Goal: Transaction & Acquisition: Purchase product/service

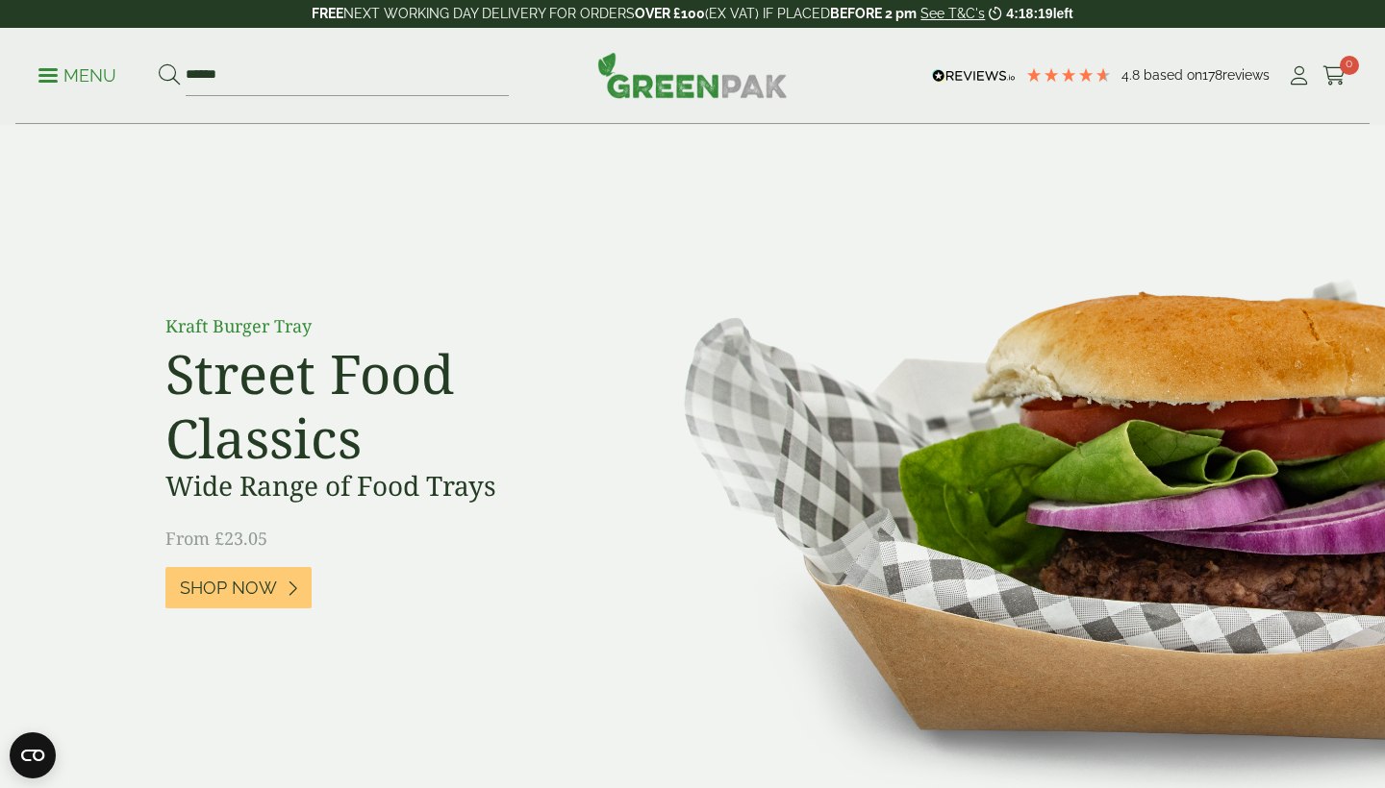
type input "******"
click at [168, 75] on button at bounding box center [169, 75] width 21 height 25
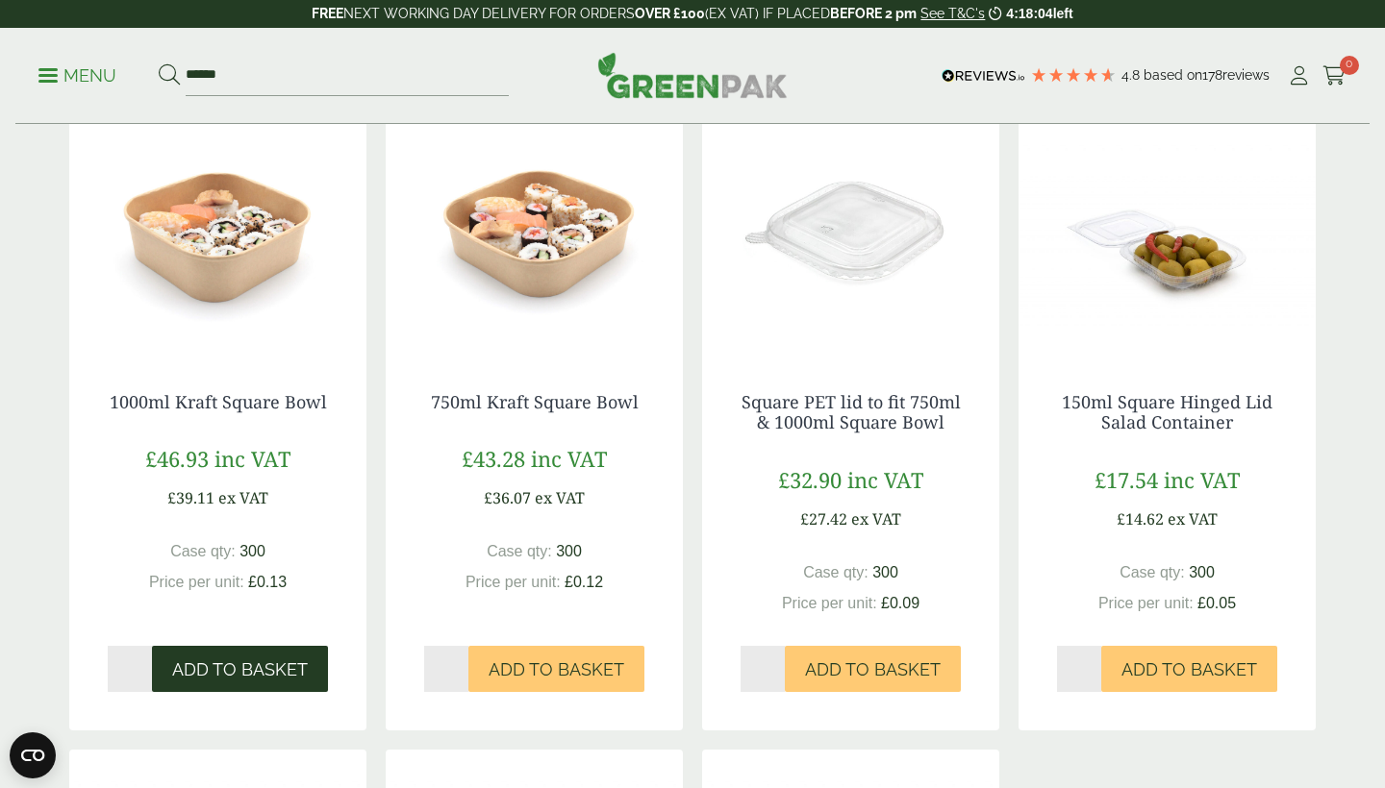
scroll to position [311, 0]
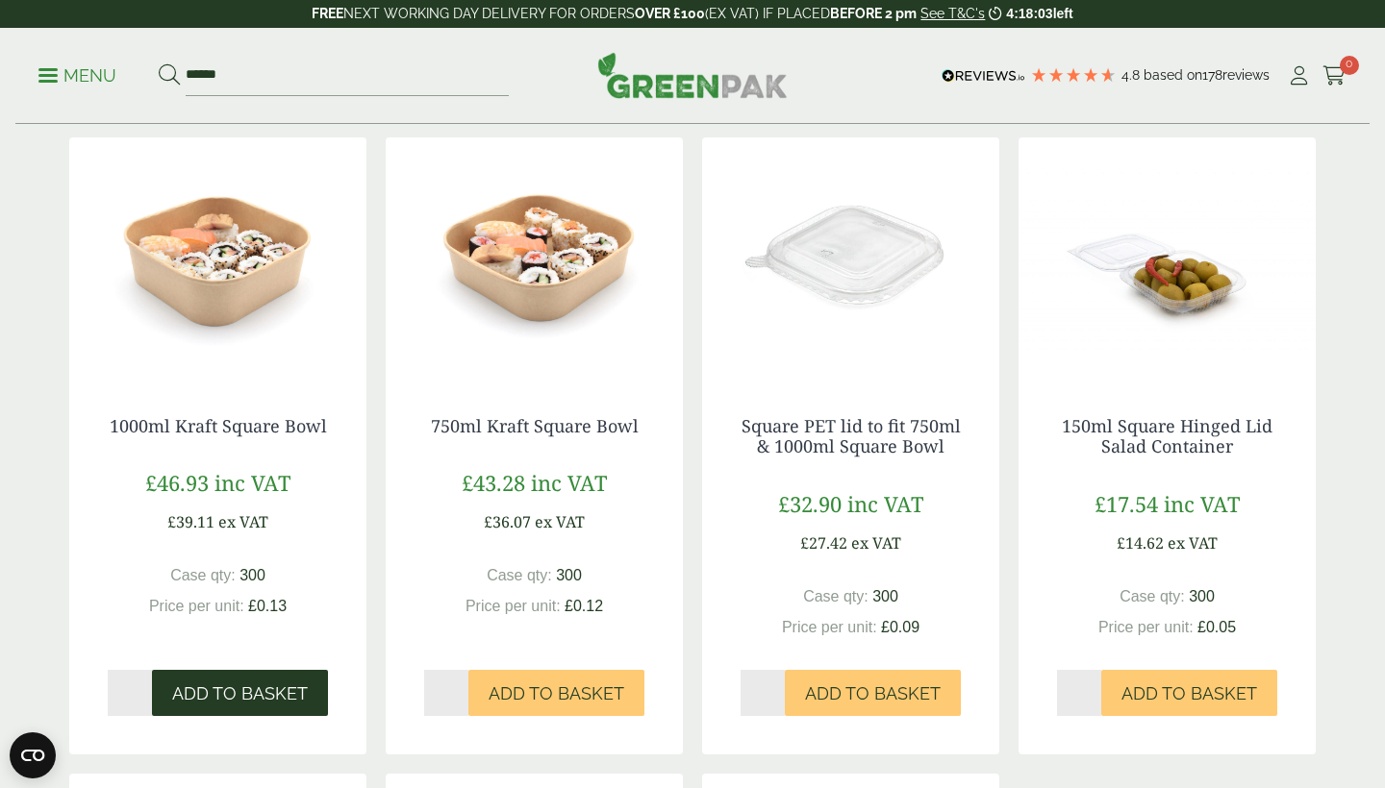
click at [202, 695] on span "Add to Basket" at bounding box center [240, 694] width 136 height 21
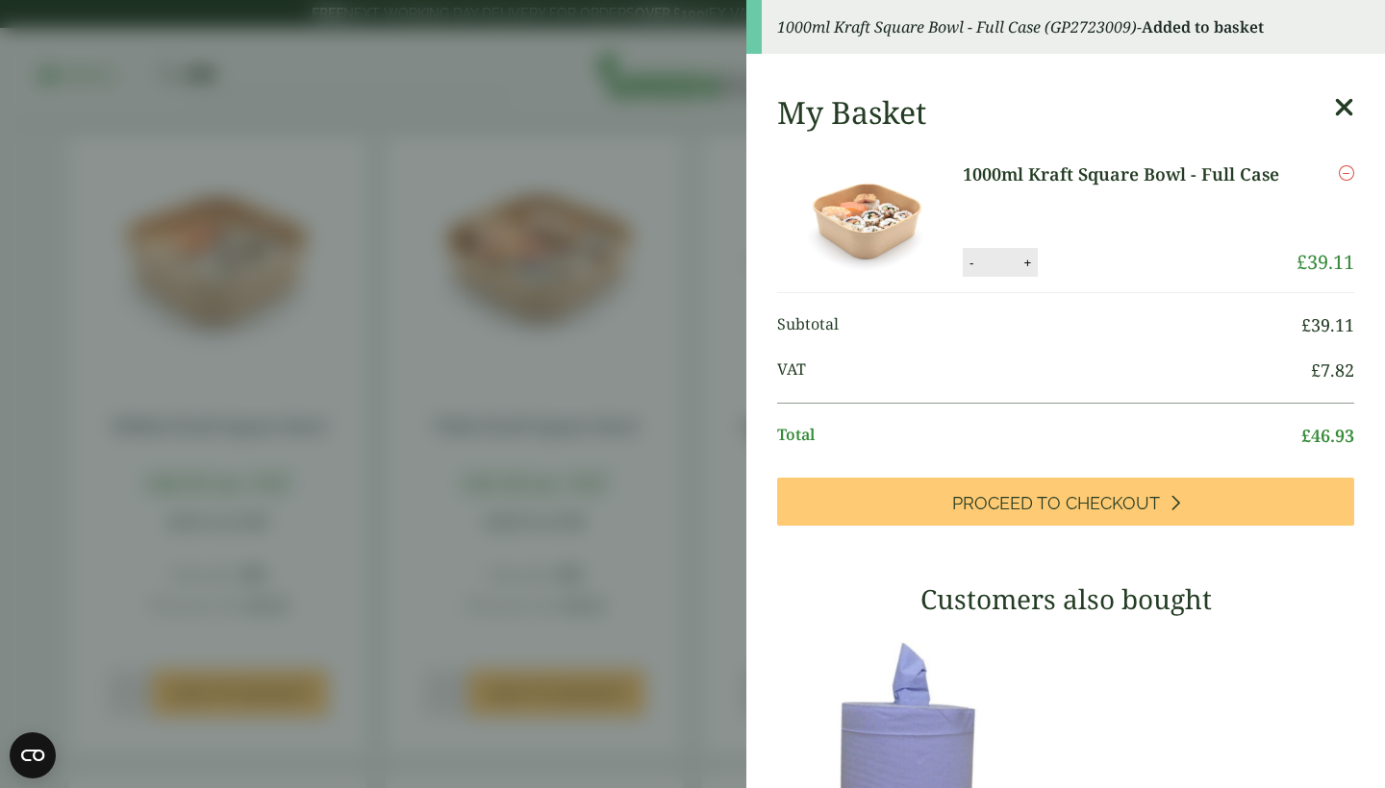
click at [1349, 104] on icon at bounding box center [1344, 107] width 20 height 27
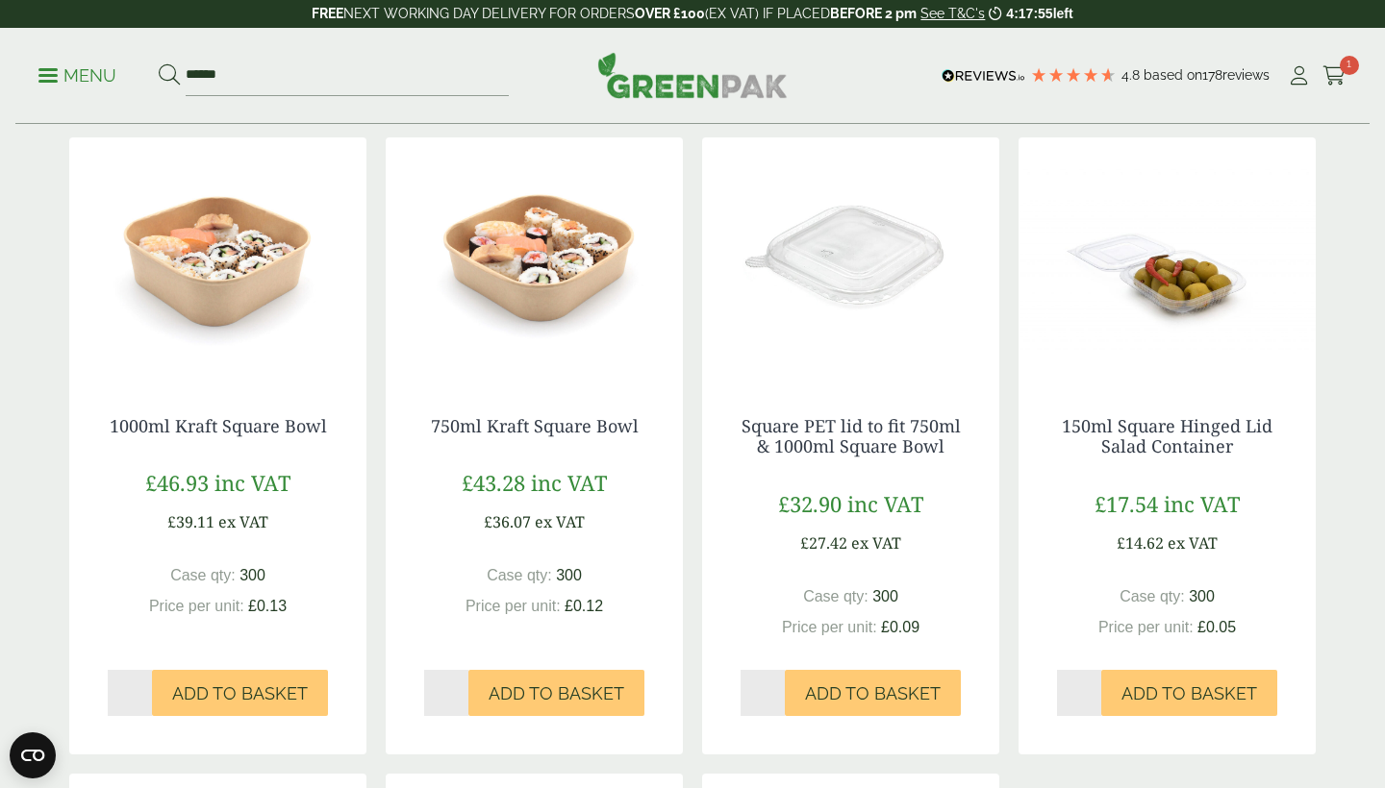
click at [78, 69] on p "Menu" at bounding box center [77, 75] width 78 height 23
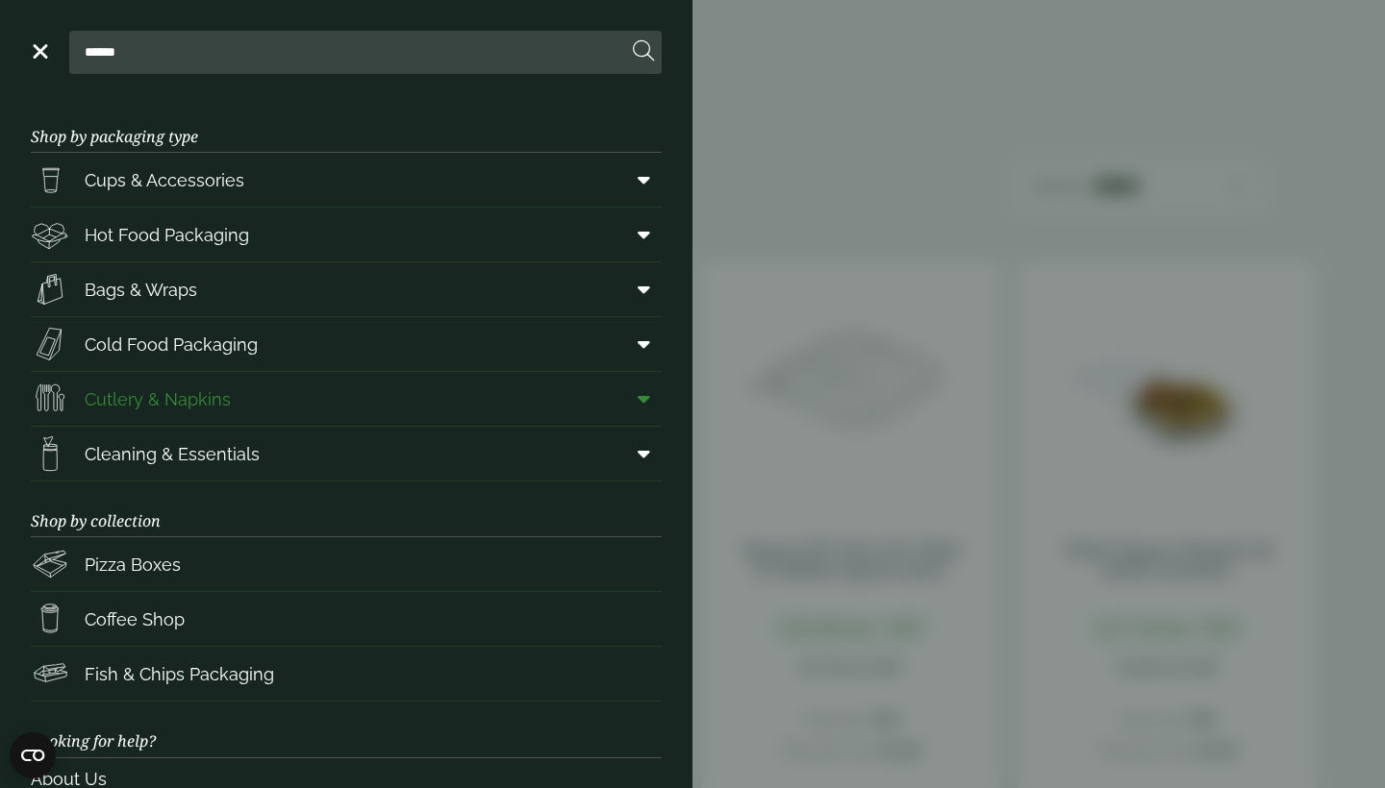
click at [171, 387] on span "Cutlery & Napkins" at bounding box center [158, 400] width 146 height 26
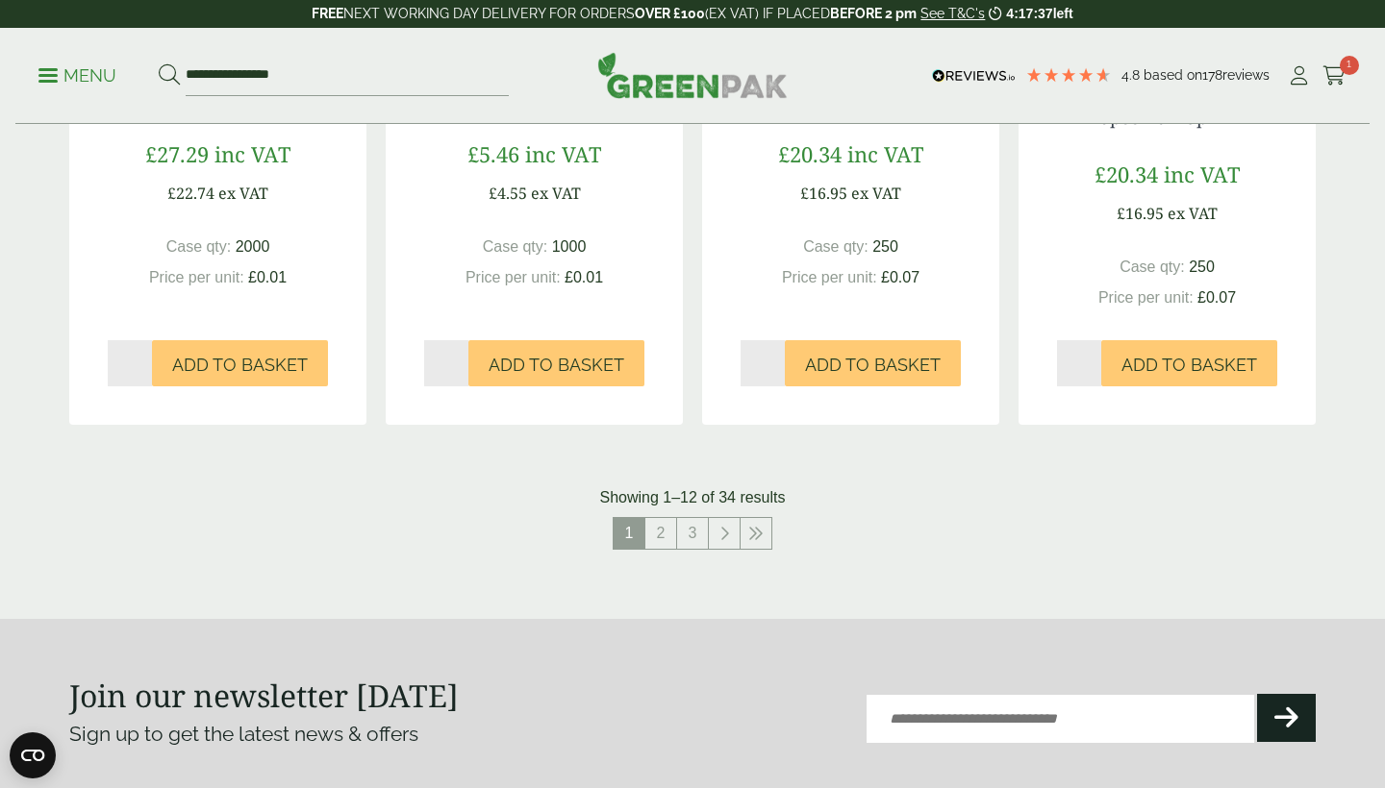
scroll to position [1996, 0]
click at [661, 550] on link "2" at bounding box center [660, 534] width 31 height 31
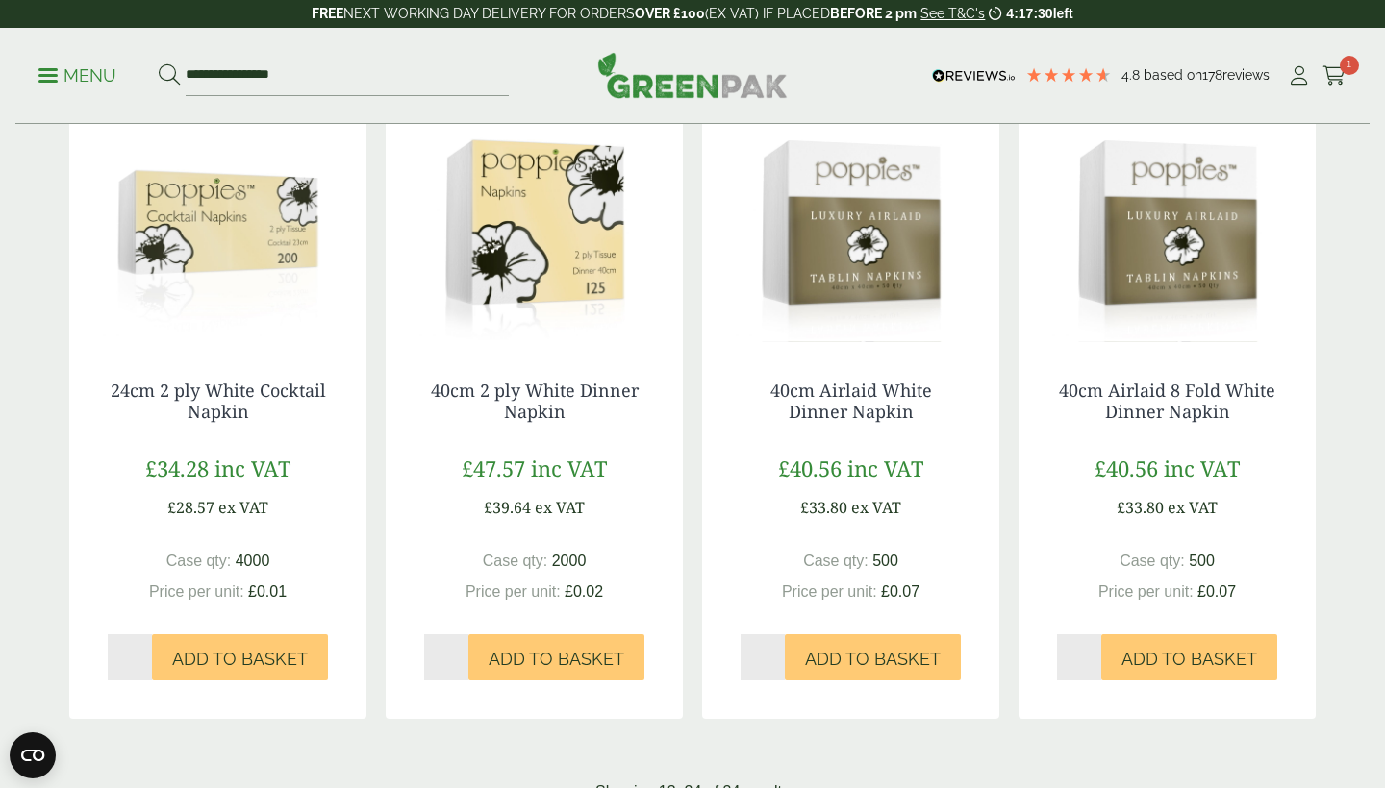
scroll to position [1849, 0]
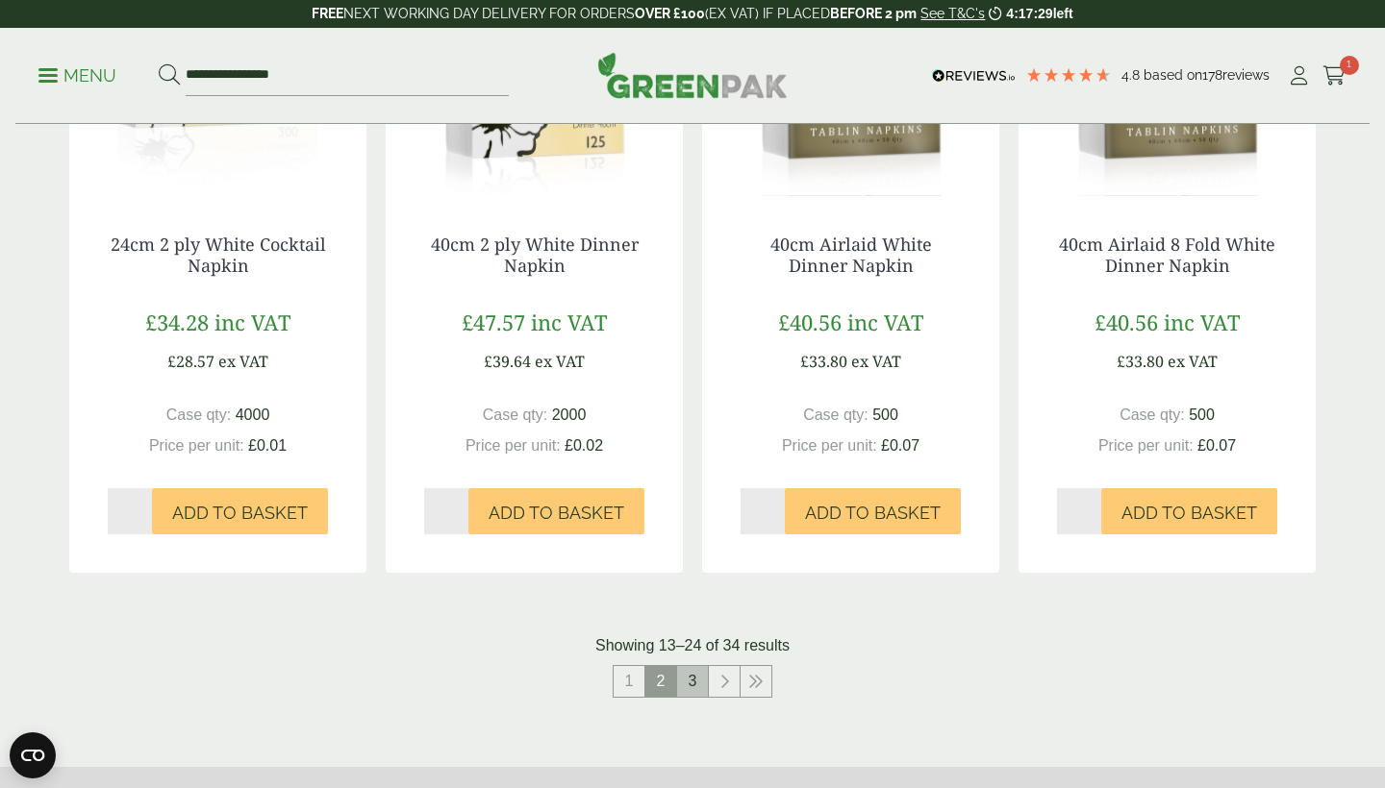
click at [697, 697] on link "3" at bounding box center [692, 681] width 31 height 31
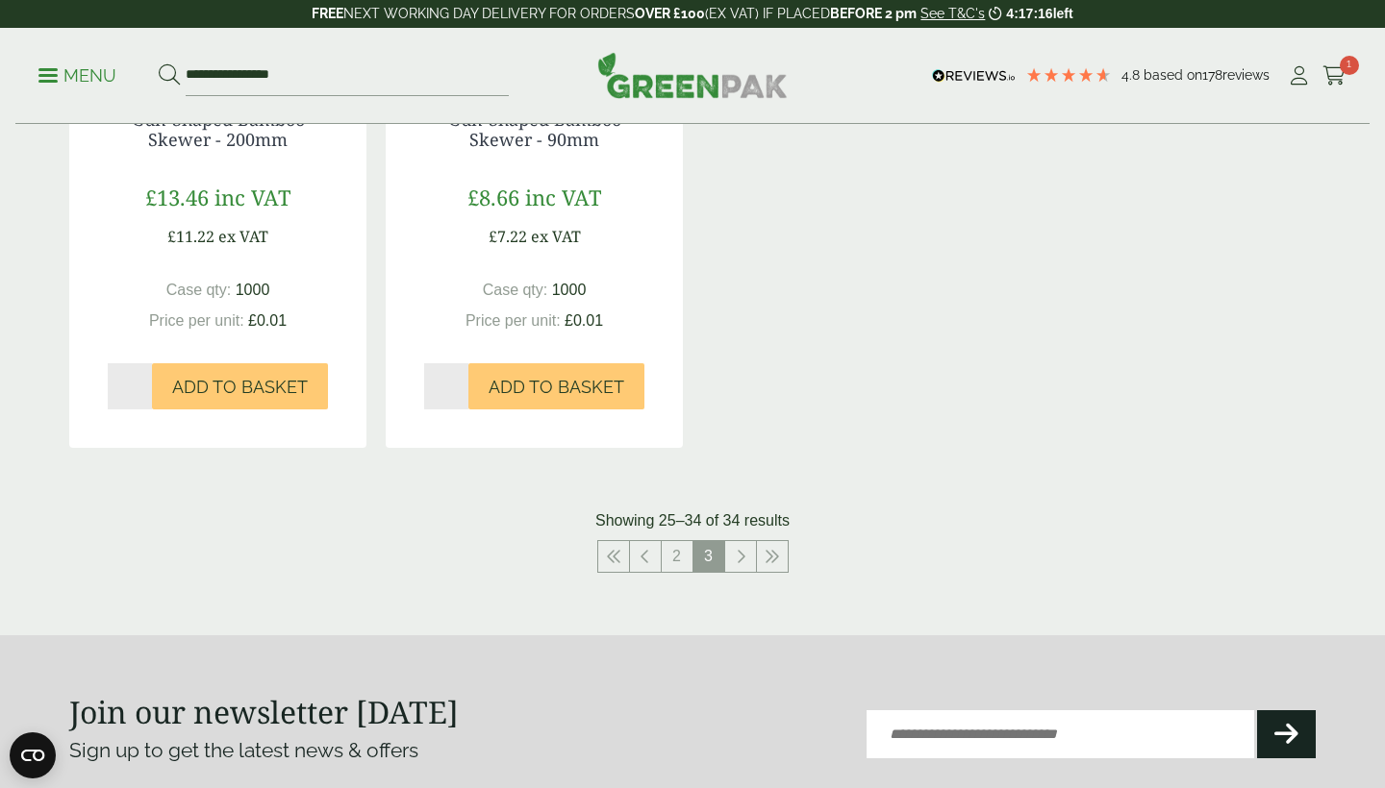
scroll to position [1956, 0]
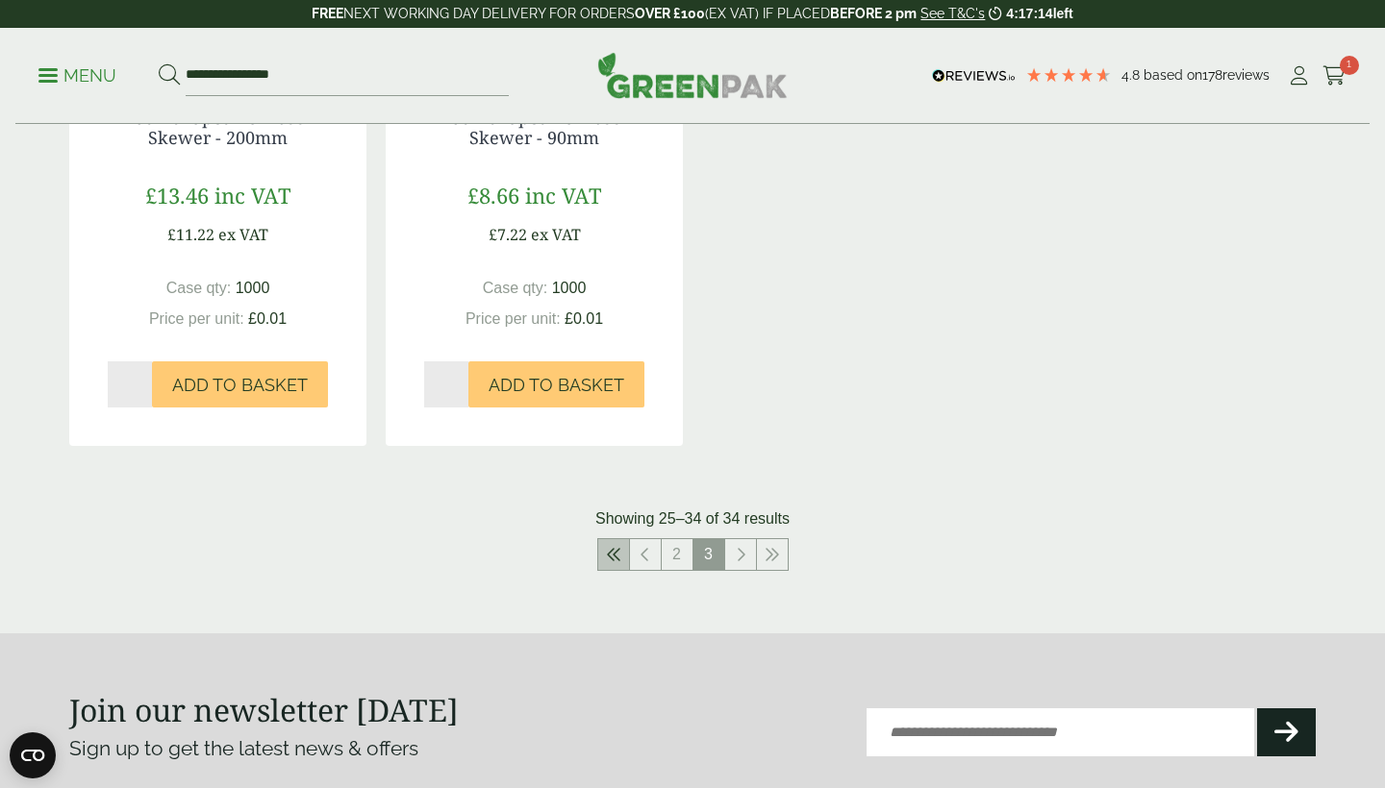
click at [602, 570] on link at bounding box center [613, 554] width 31 height 31
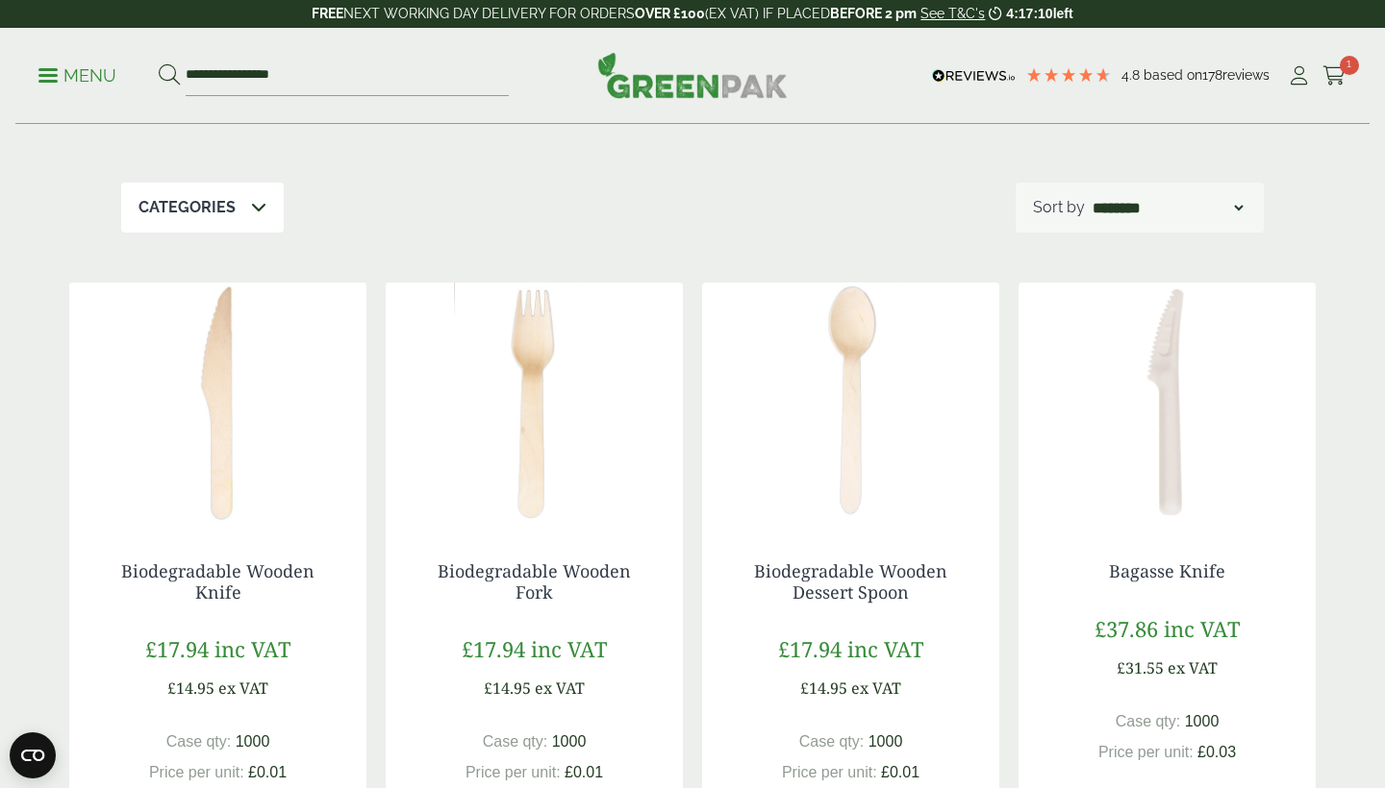
scroll to position [257, 0]
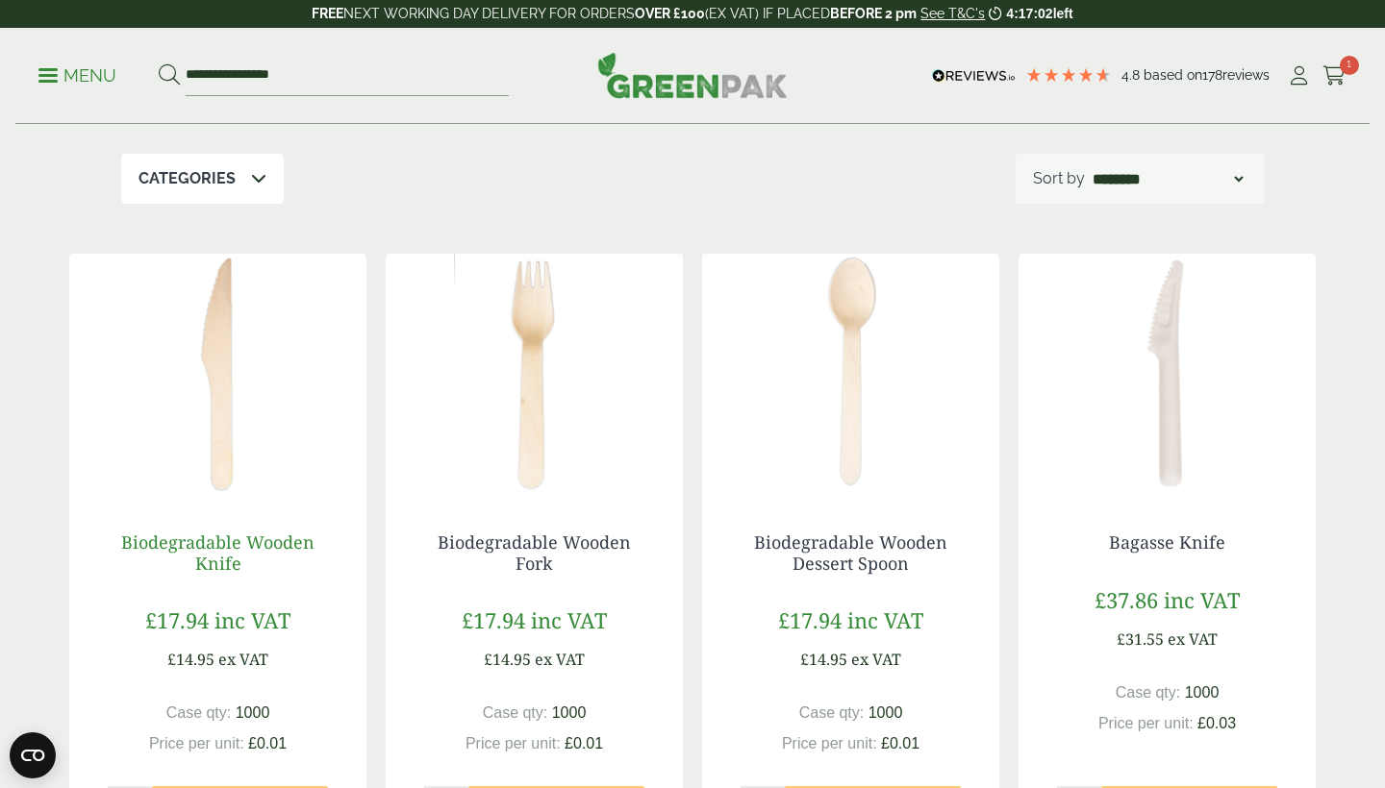
click at [211, 575] on link "Biodegradable Wooden Knife" at bounding box center [217, 553] width 193 height 44
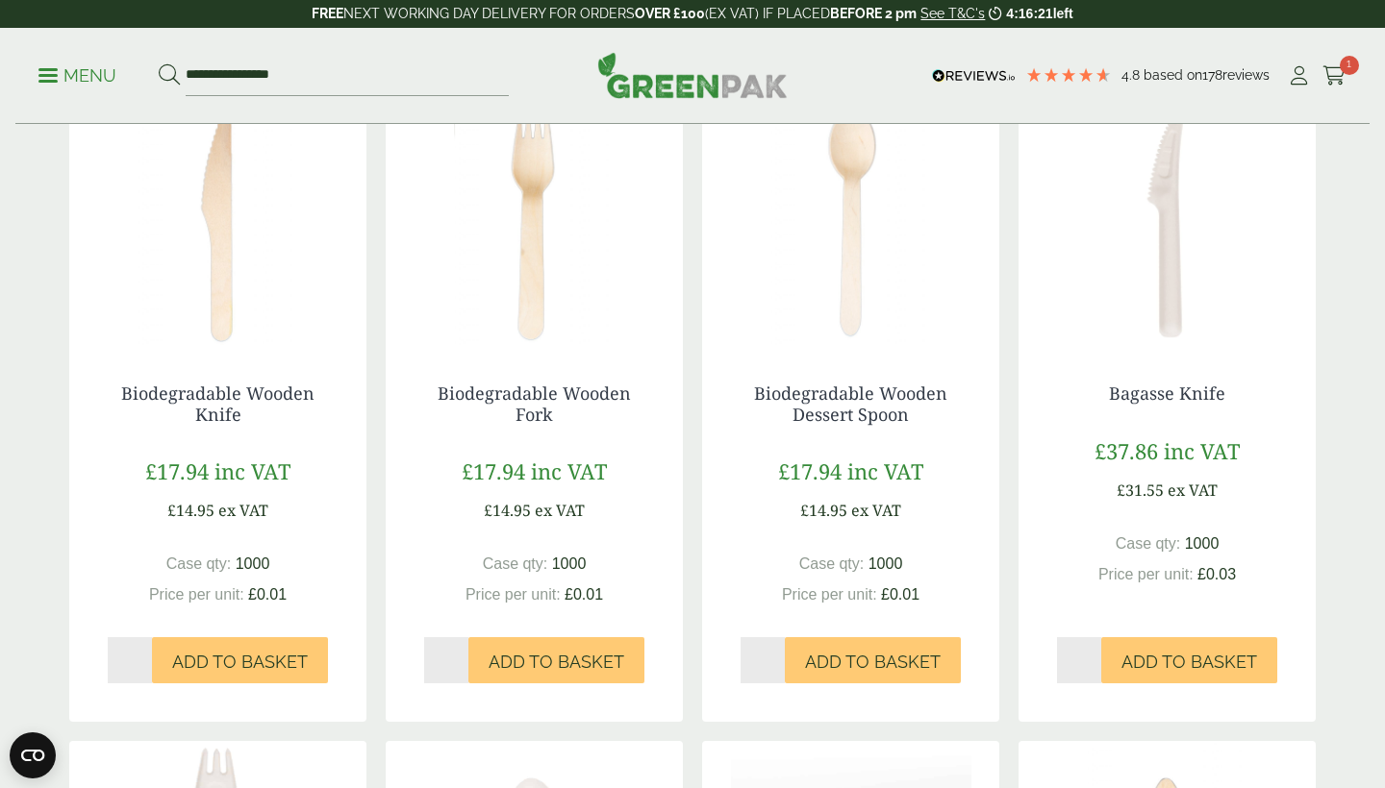
scroll to position [407, 0]
click at [250, 672] on span "Add to Basket" at bounding box center [240, 661] width 136 height 21
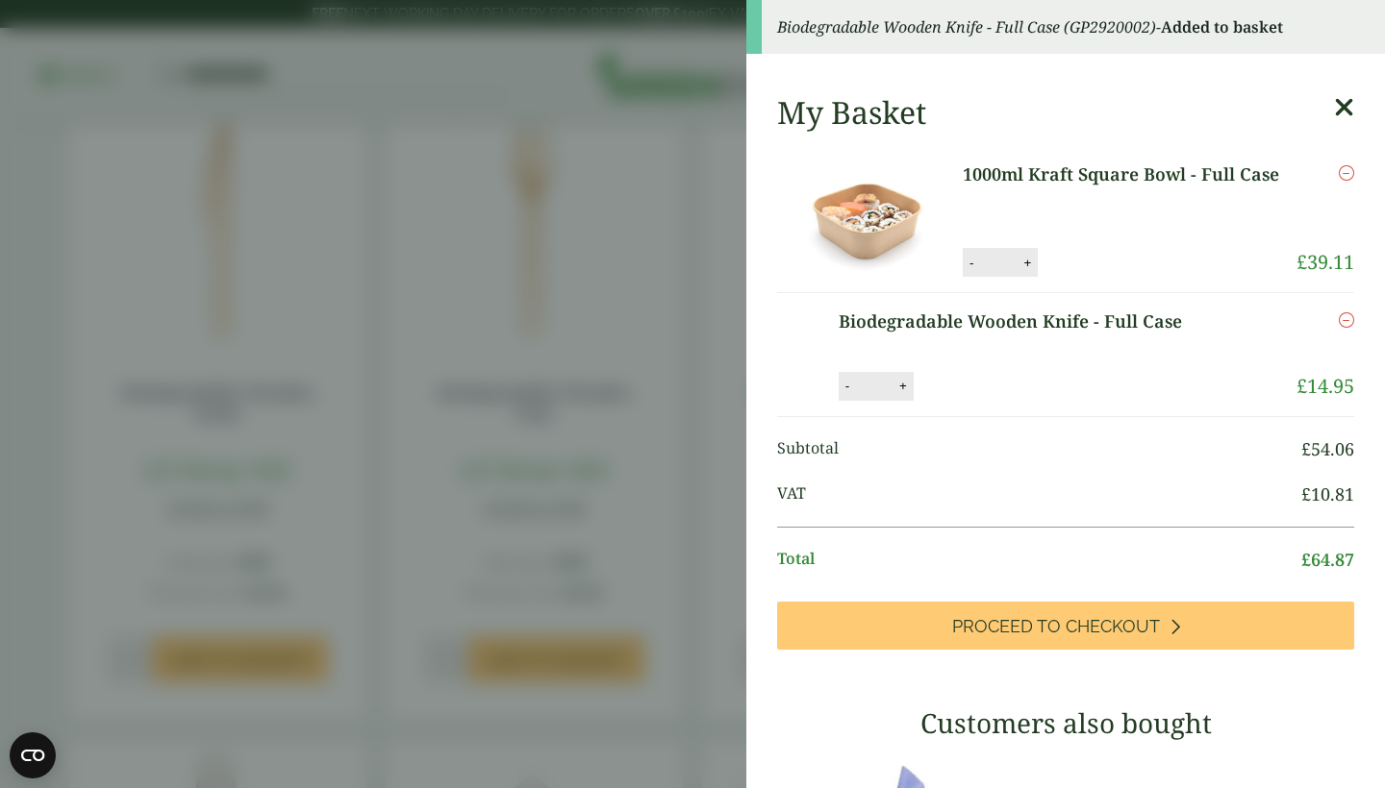
scroll to position [0, 0]
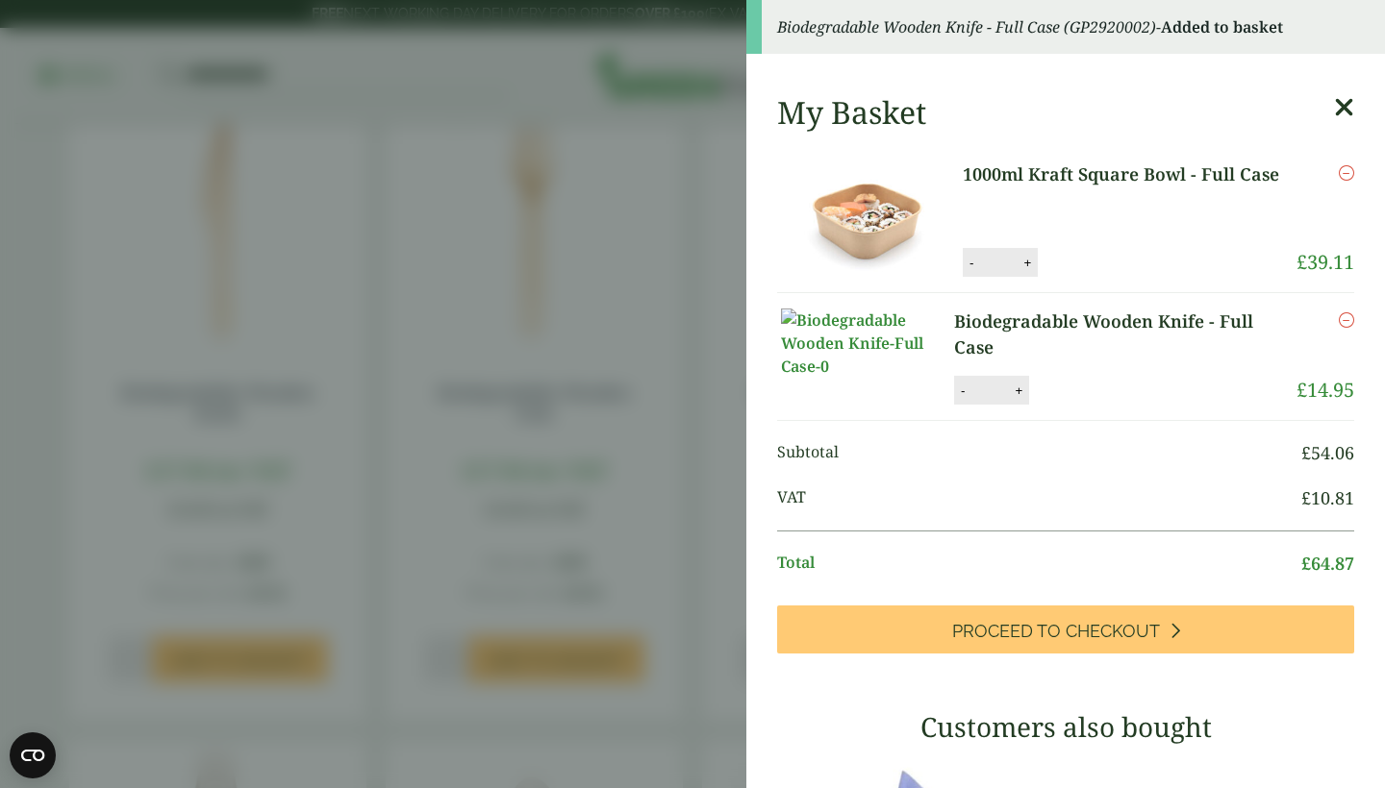
click at [1341, 104] on icon at bounding box center [1344, 107] width 20 height 27
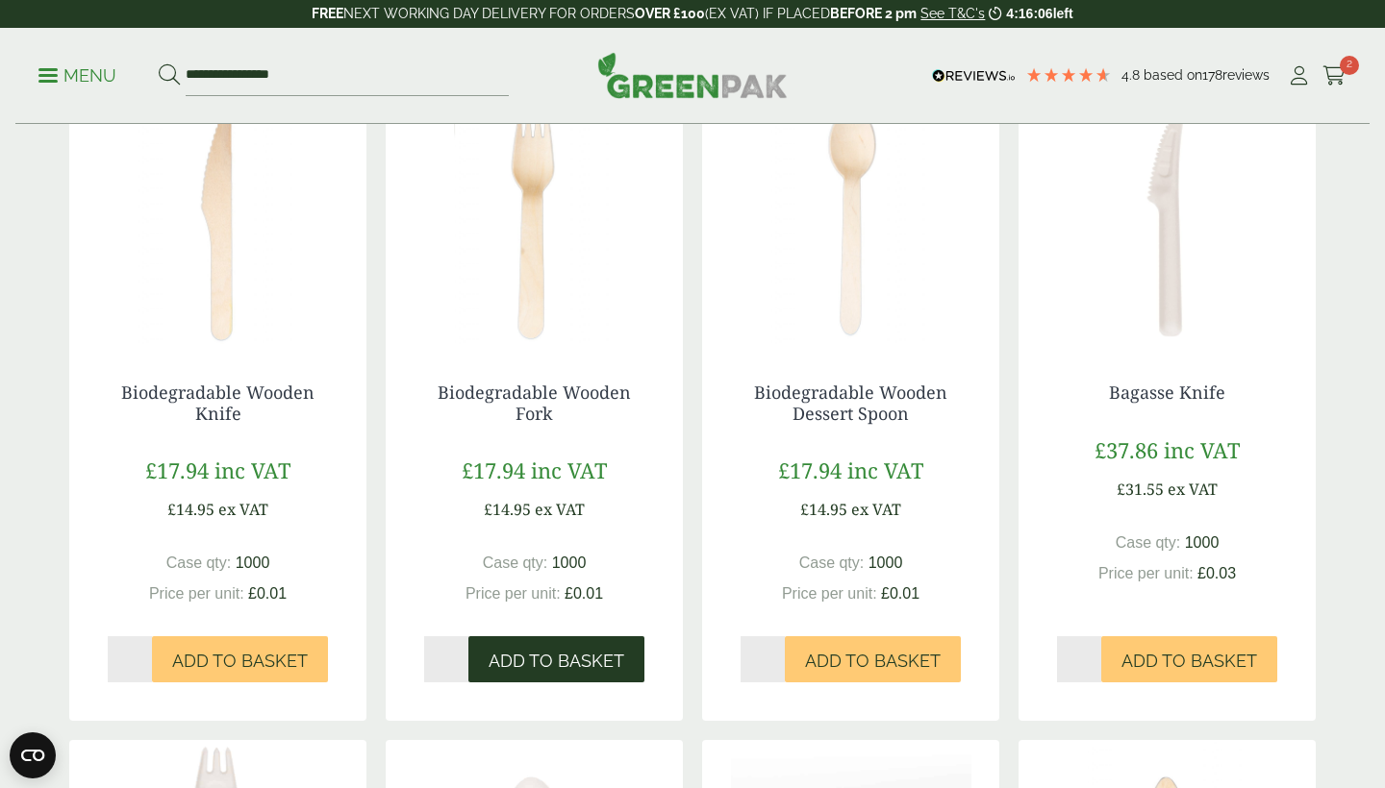
click at [524, 670] on button "Add to Basket" at bounding box center [556, 660] width 176 height 46
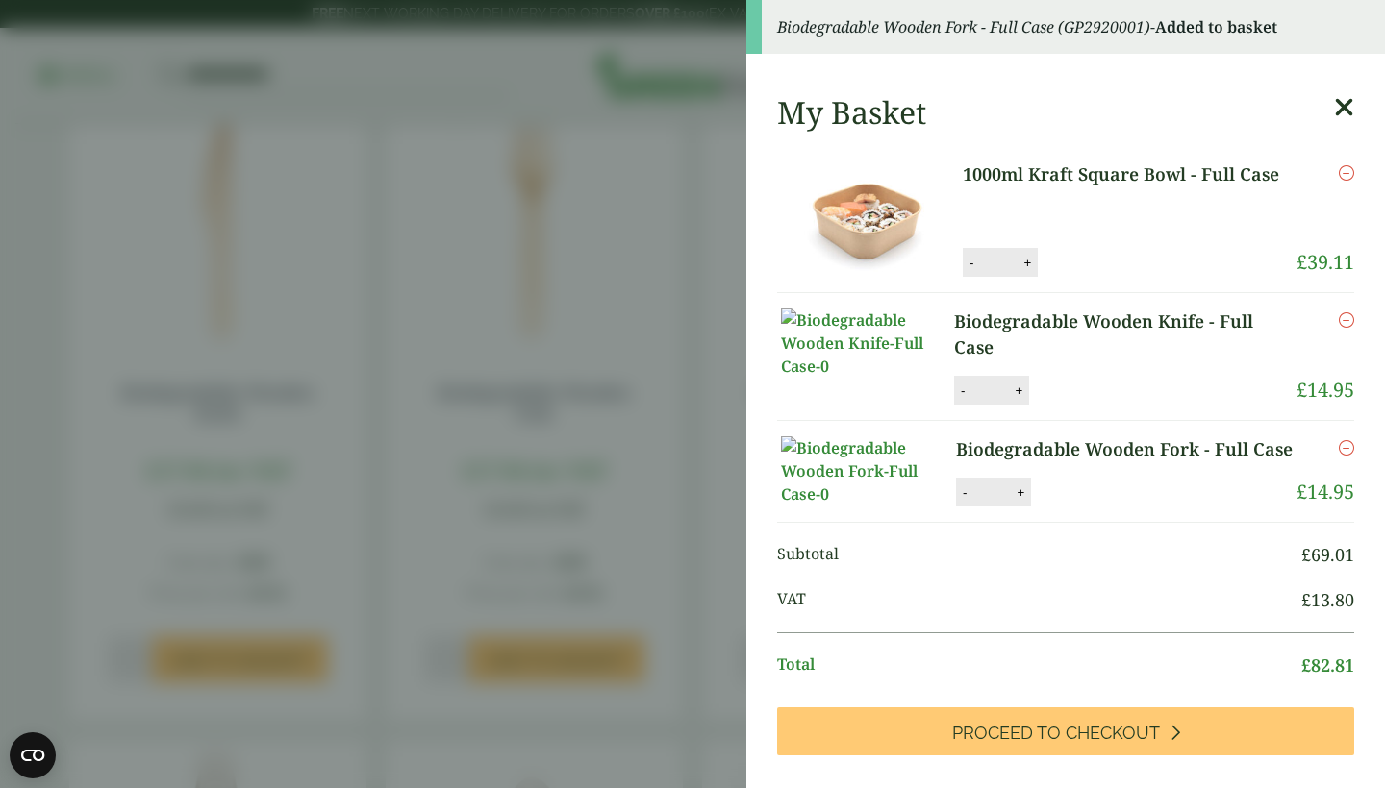
click at [1342, 98] on icon at bounding box center [1344, 107] width 20 height 27
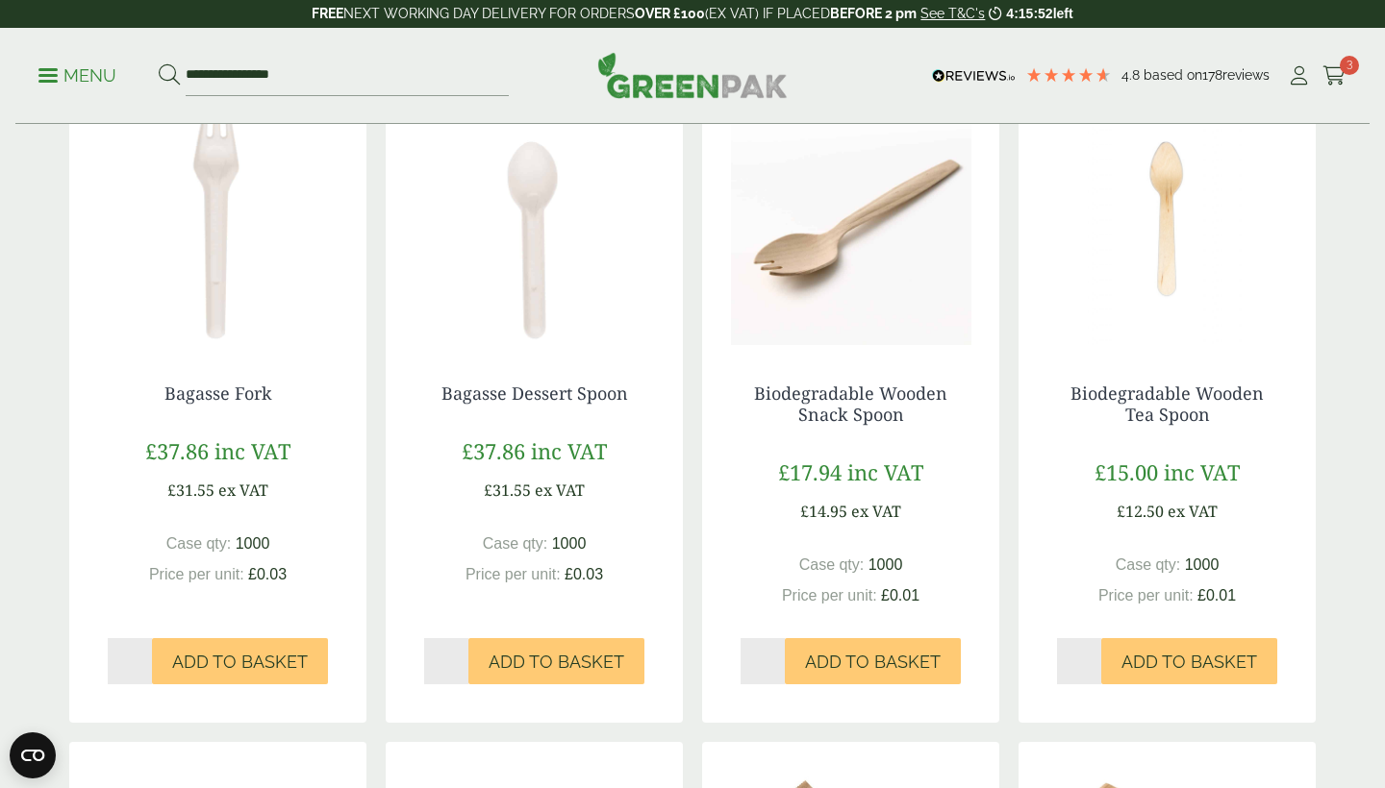
scroll to position [1036, 0]
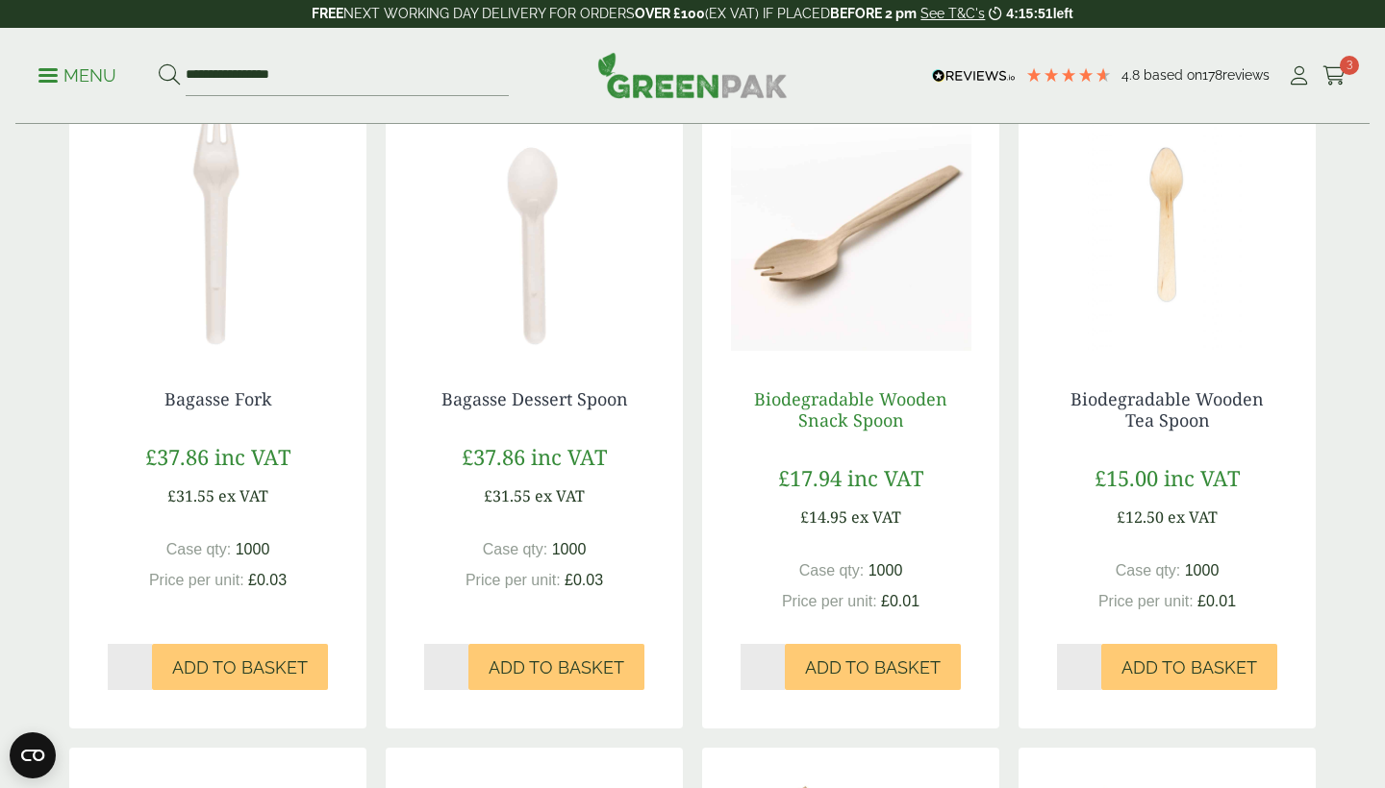
click at [791, 413] on link "Biodegradable Wooden Snack Spoon" at bounding box center [850, 409] width 193 height 44
click at [1344, 72] on span "3" at bounding box center [1348, 65] width 19 height 19
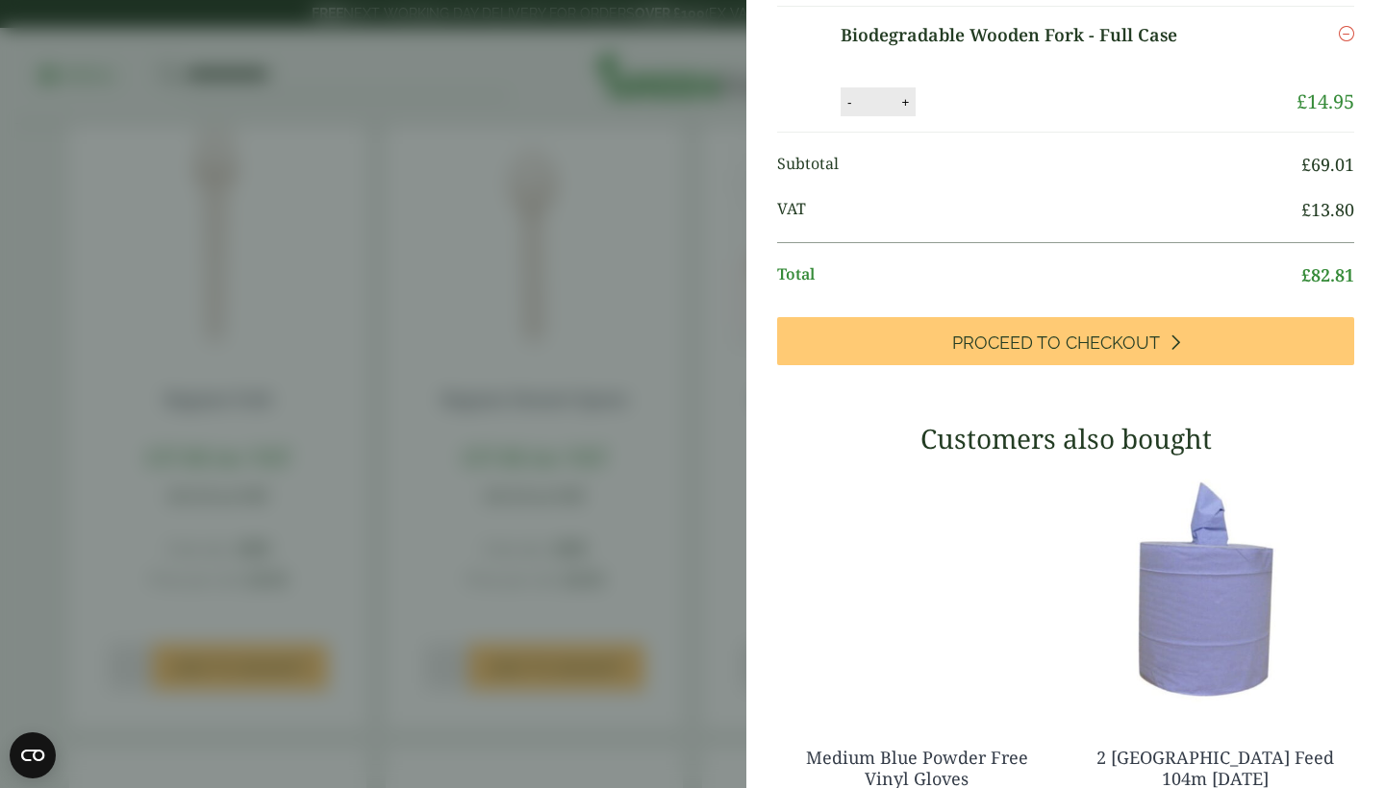
scroll to position [257, 0]
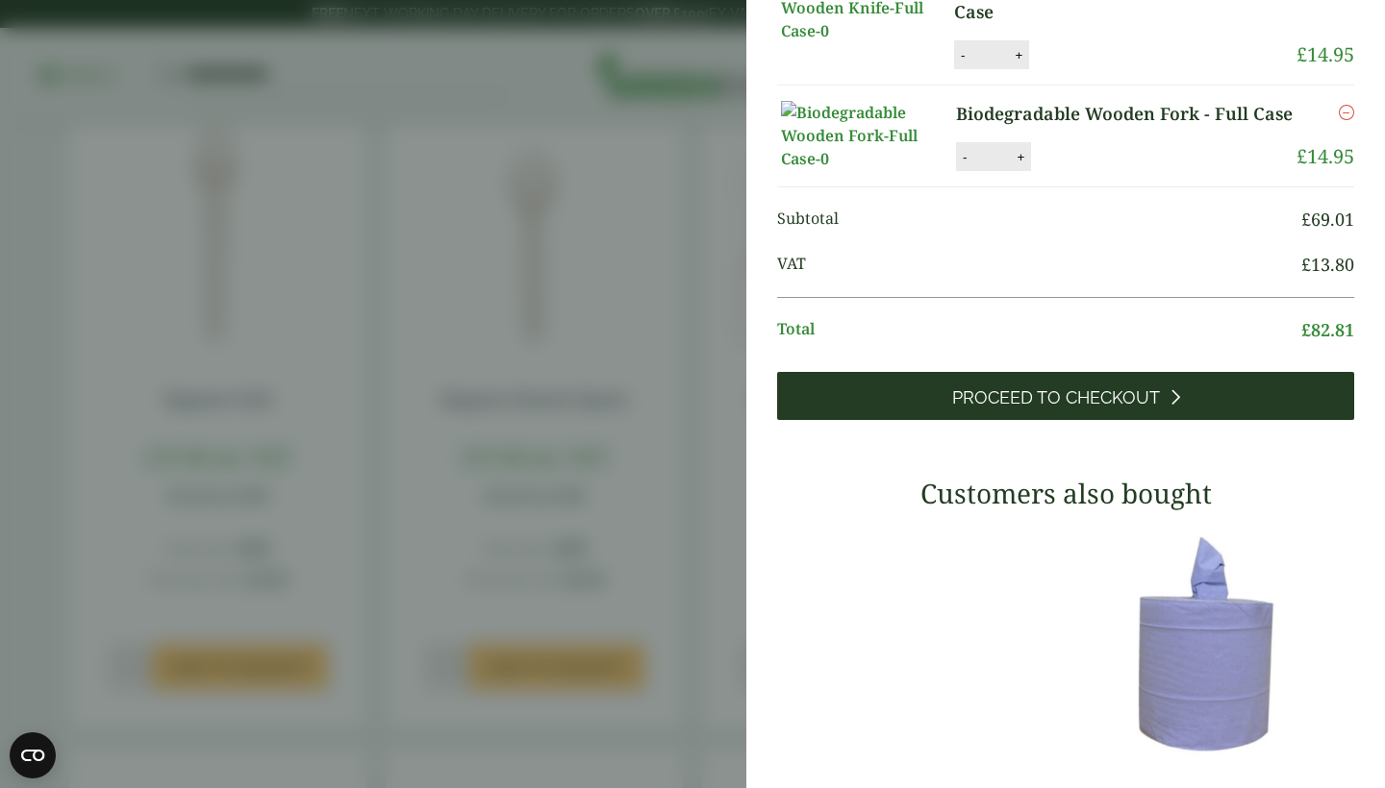
click at [1024, 409] on span "Proceed to Checkout" at bounding box center [1056, 397] width 208 height 21
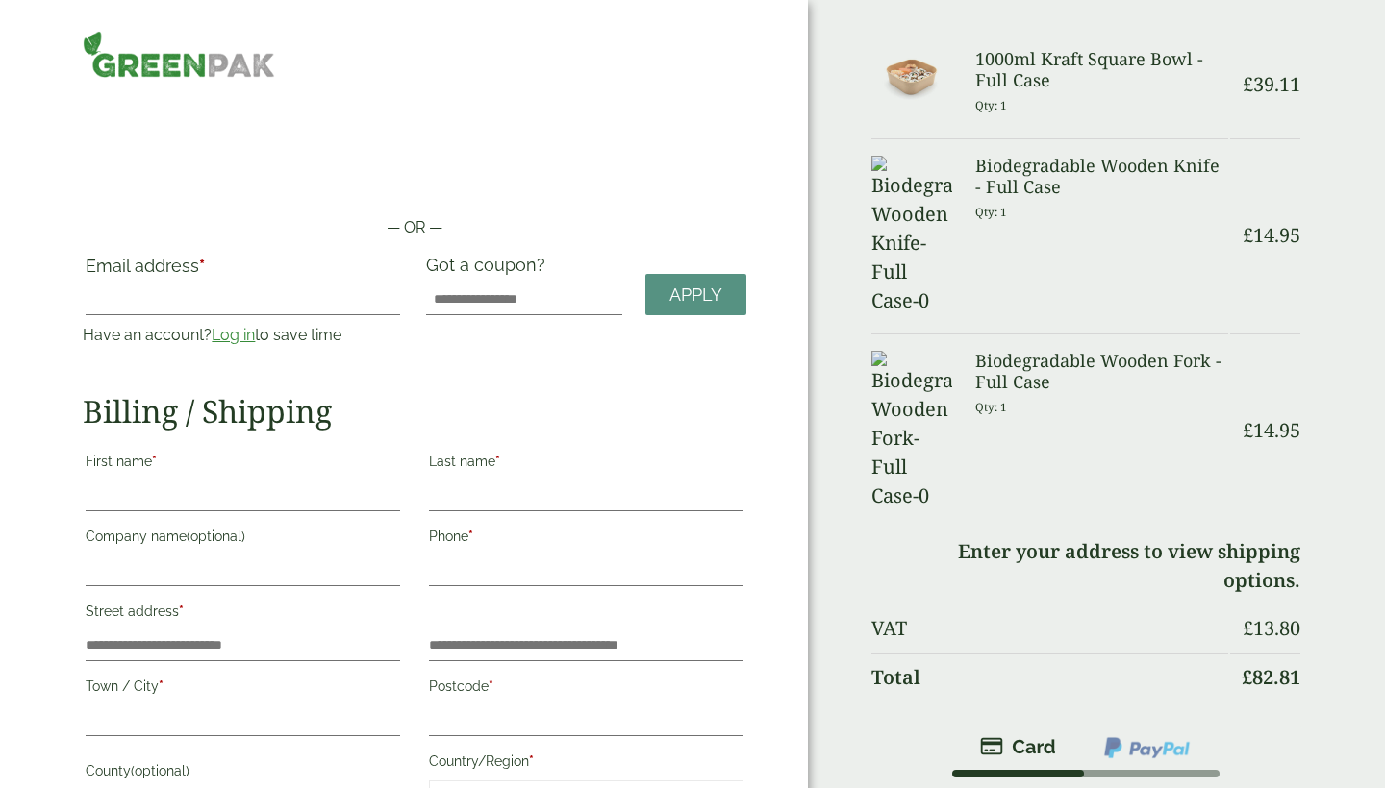
click at [217, 273] on label "Email address *" at bounding box center [243, 271] width 314 height 27
click at [217, 285] on input "Email address *" at bounding box center [243, 300] width 314 height 31
type input "**********"
click at [235, 334] on link "Log in" at bounding box center [233, 335] width 43 height 18
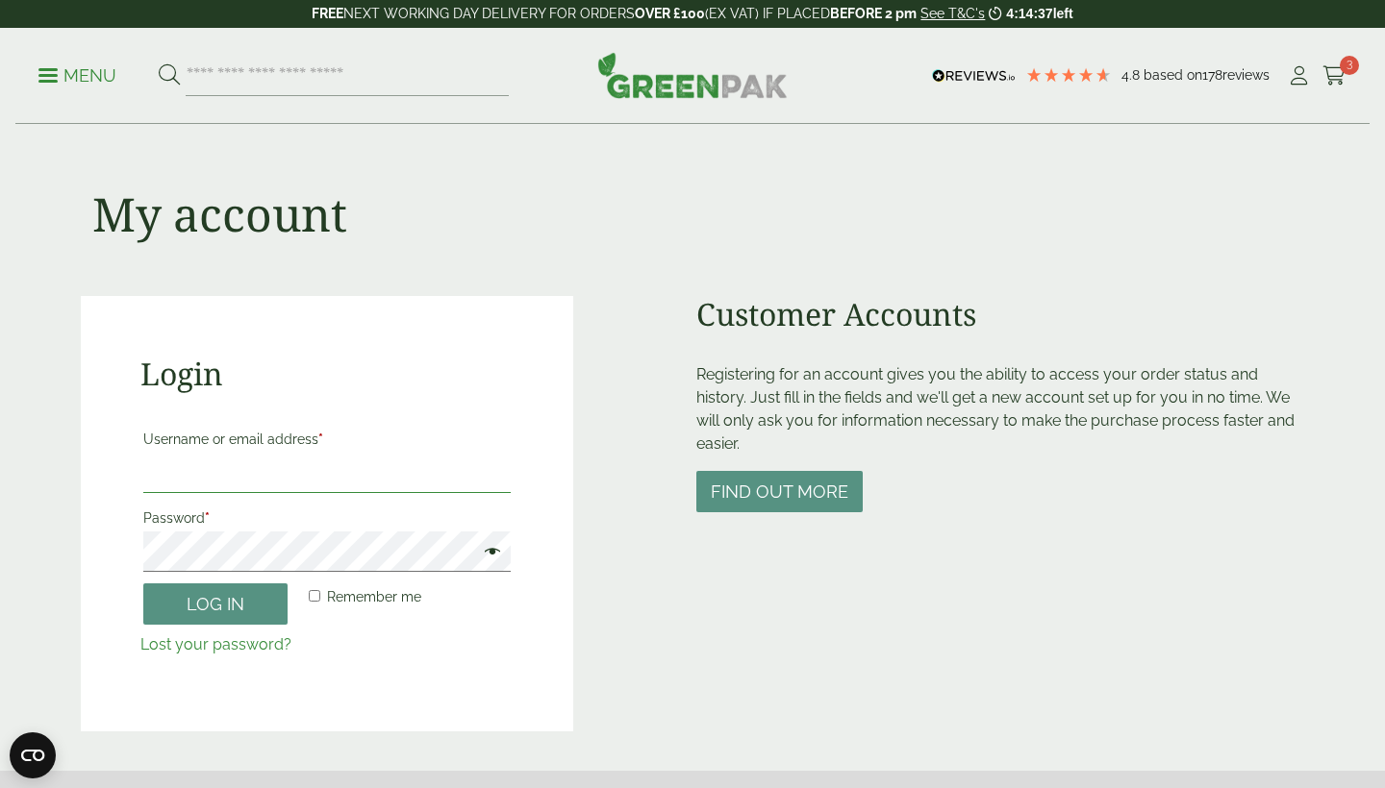
type input "**********"
click at [196, 617] on button "Log in" at bounding box center [215, 604] width 144 height 41
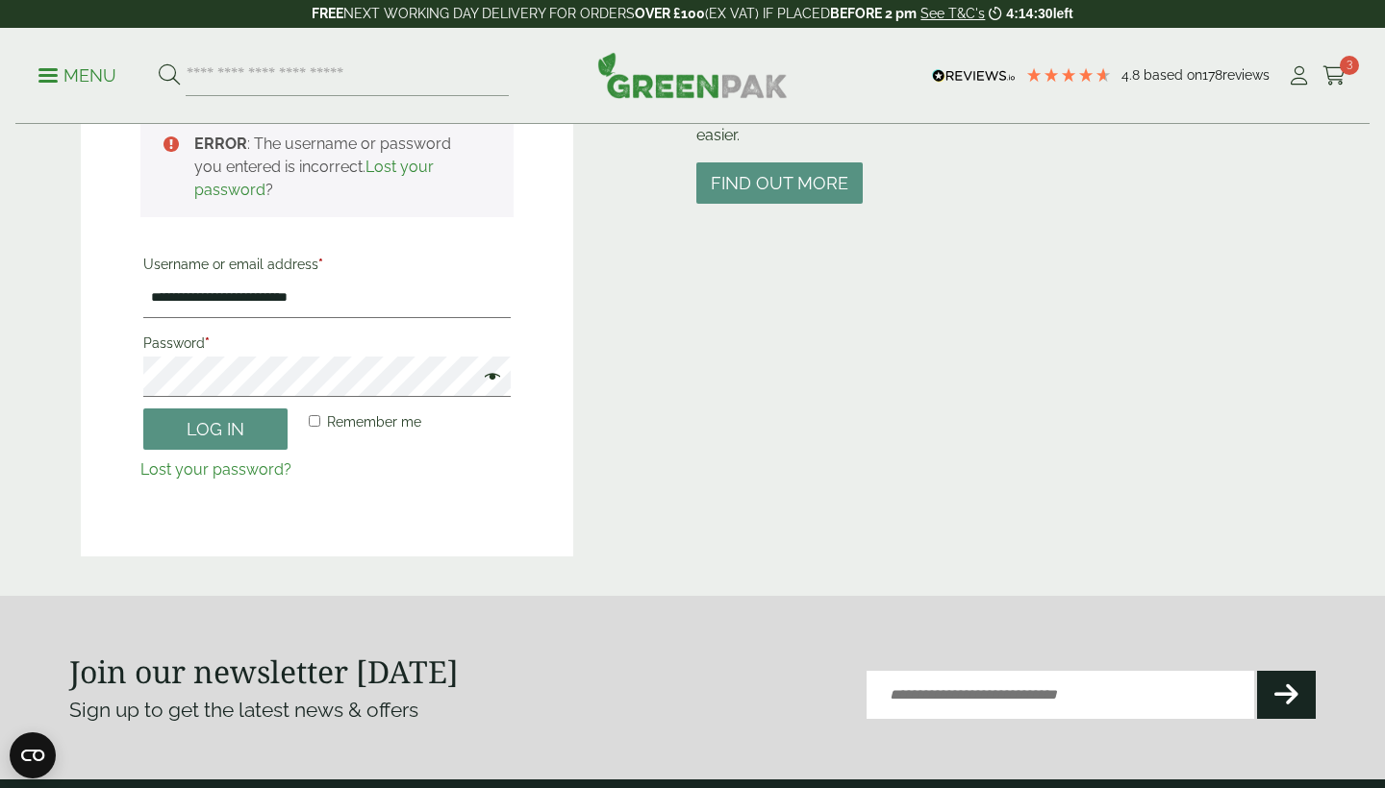
scroll to position [272, 0]
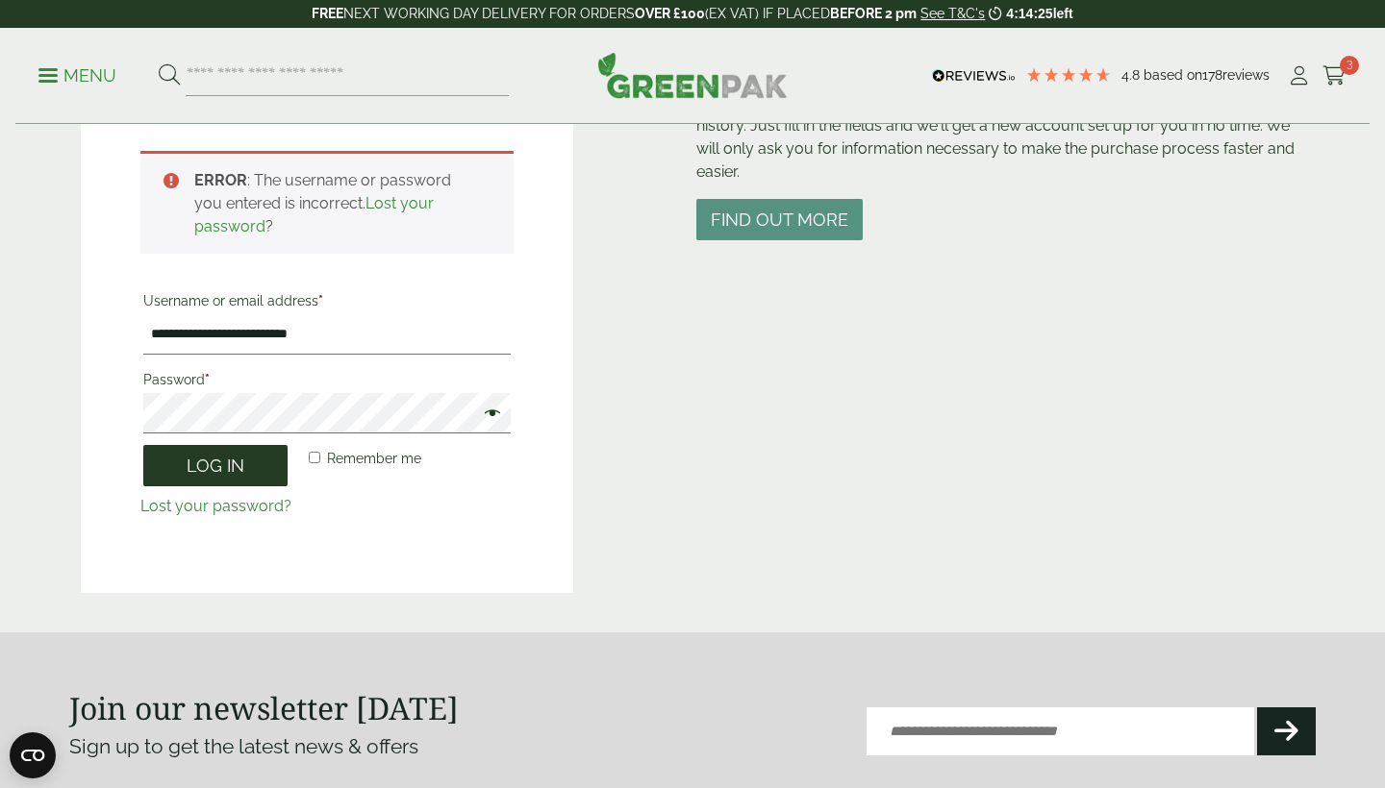
click at [212, 465] on button "Log in" at bounding box center [215, 465] width 144 height 41
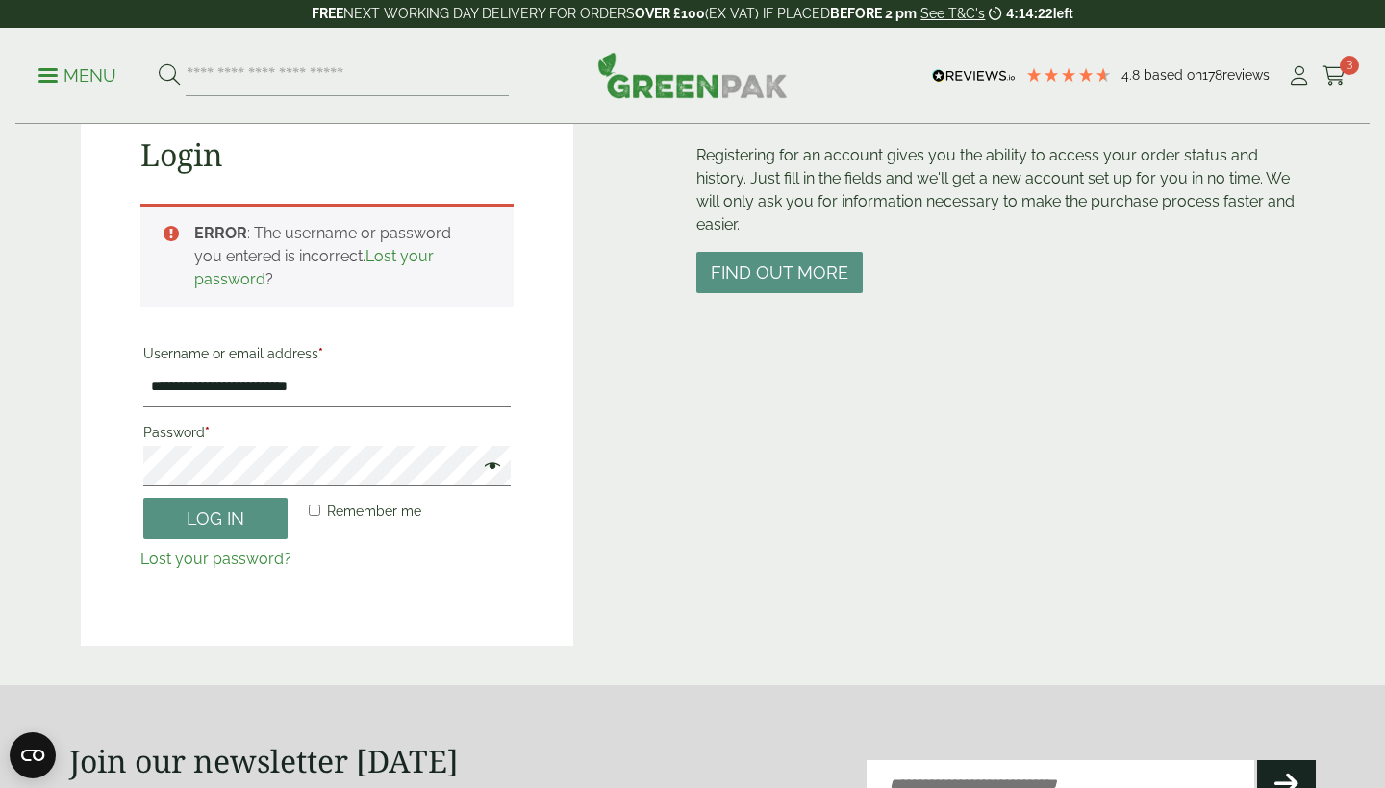
scroll to position [218, 0]
click at [494, 464] on span at bounding box center [487, 469] width 25 height 23
click at [205, 560] on link "Lost your password?" at bounding box center [215, 560] width 151 height 18
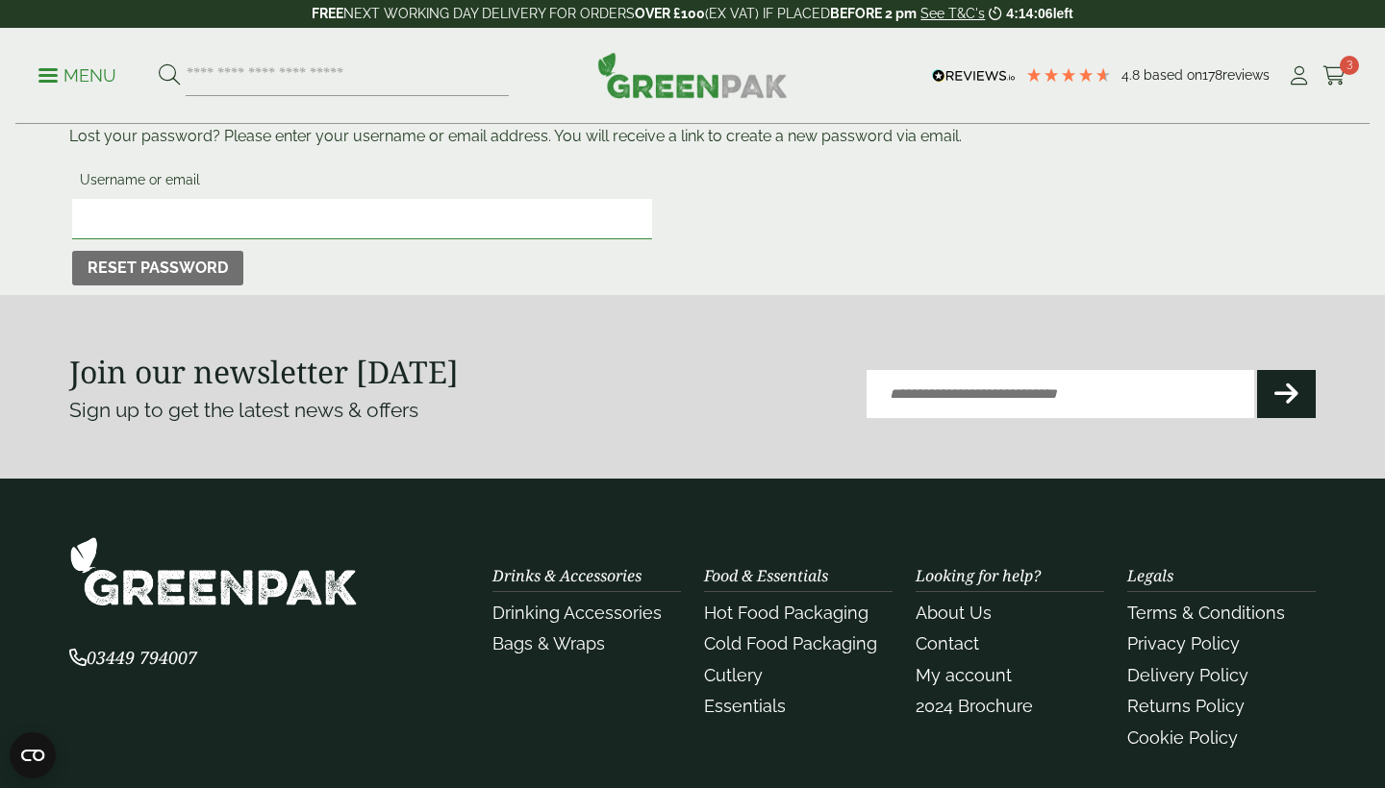
type input "**********"
click at [173, 258] on button "Reset password" at bounding box center [157, 268] width 171 height 35
